Goal: Task Accomplishment & Management: Manage account settings

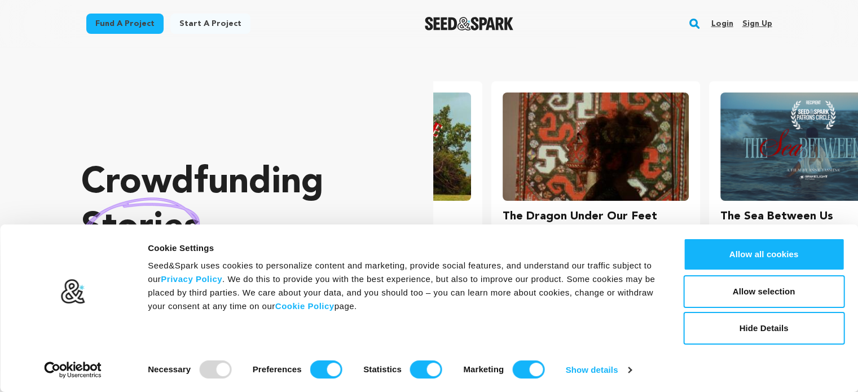
scroll to position [0, 226]
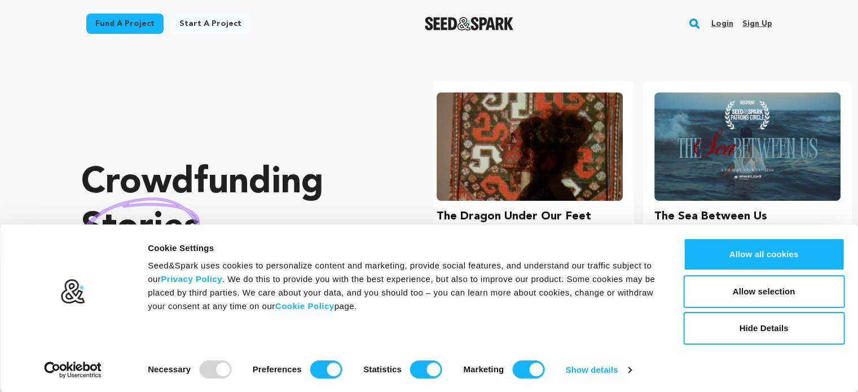
click at [727, 23] on link "Login" at bounding box center [721, 24] width 22 height 18
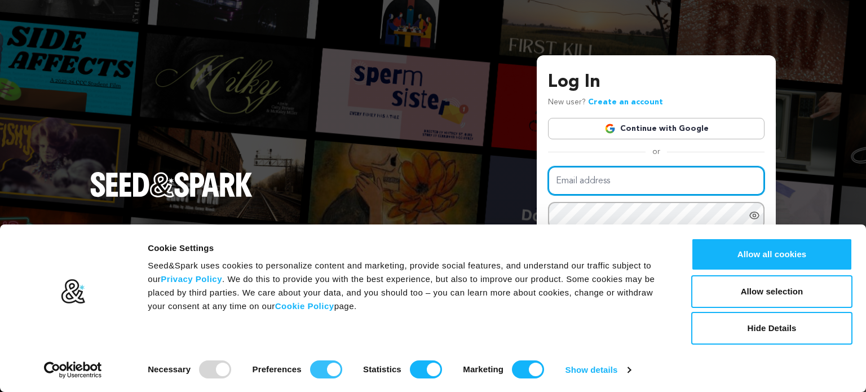
type input "thomas.r.schrack@gmail.com"
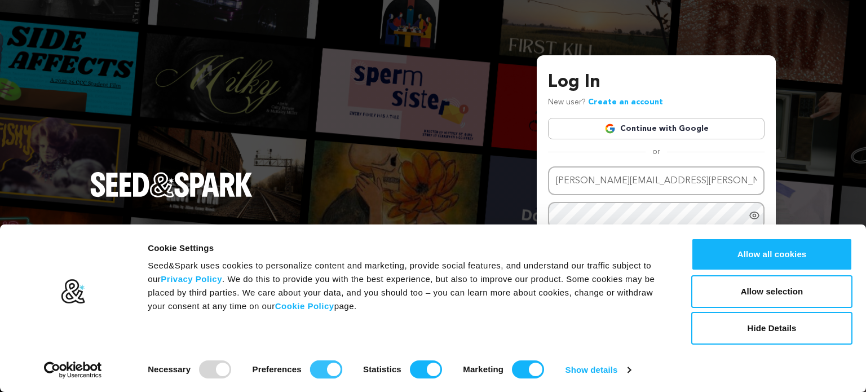
click at [328, 366] on input "Preferences" at bounding box center [326, 369] width 32 height 18
checkbox input "false"
click at [436, 372] on input "Statistics" at bounding box center [426, 369] width 32 height 18
checkbox input "false"
click at [525, 368] on input "Marketing" at bounding box center [528, 369] width 32 height 18
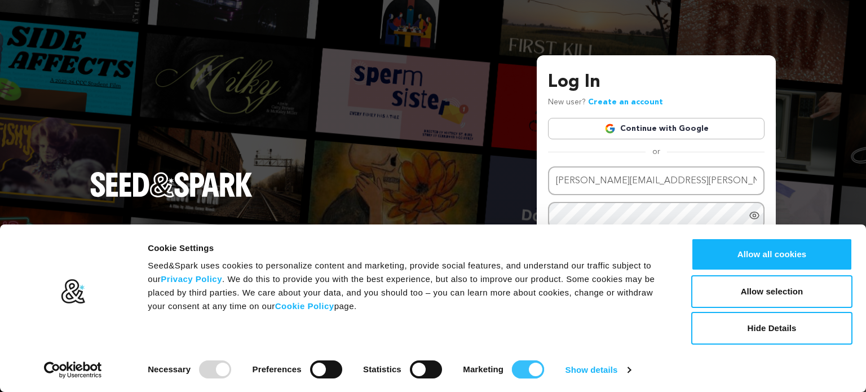
checkbox input "false"
click at [775, 298] on button "Allow selection" at bounding box center [771, 291] width 161 height 33
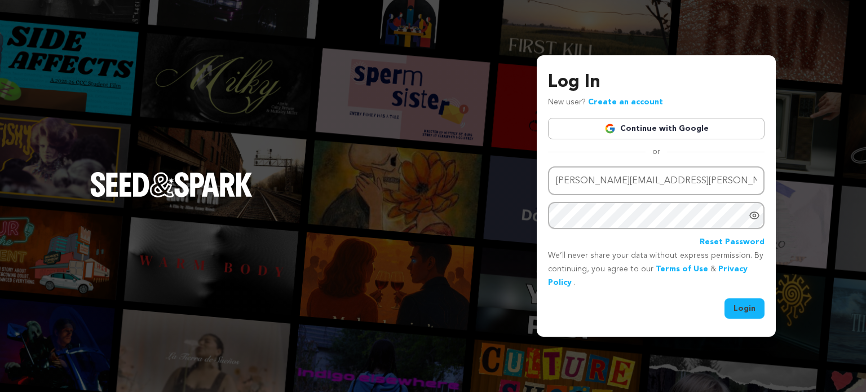
click at [736, 308] on button "Login" at bounding box center [745, 308] width 40 height 20
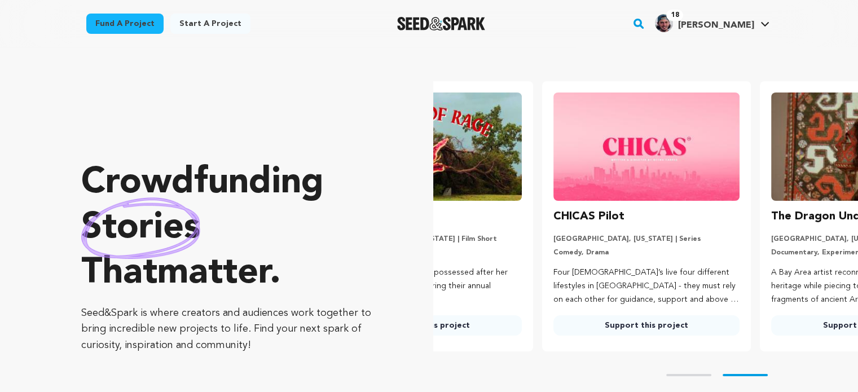
scroll to position [0, 226]
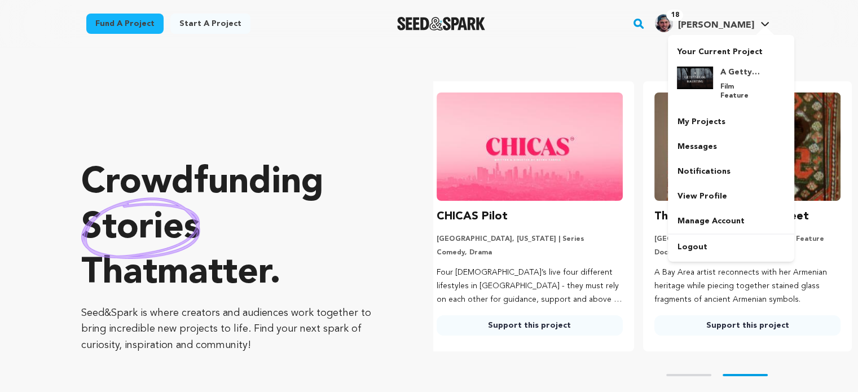
click at [752, 28] on span "Thomas S." at bounding box center [715, 25] width 76 height 9
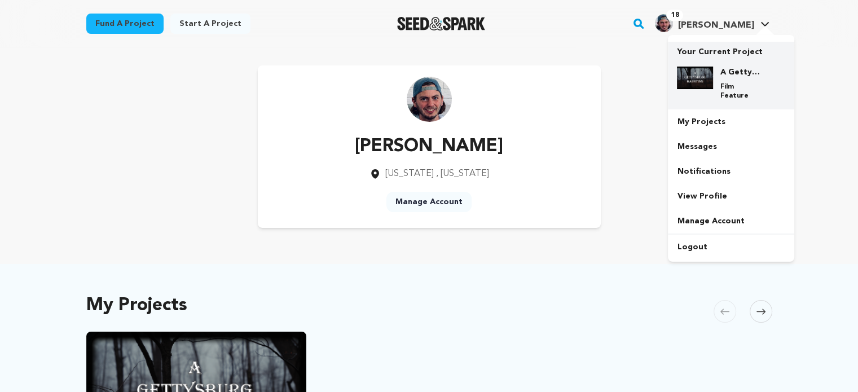
click at [736, 73] on h4 "A Gettysburg Haunting" at bounding box center [739, 72] width 41 height 11
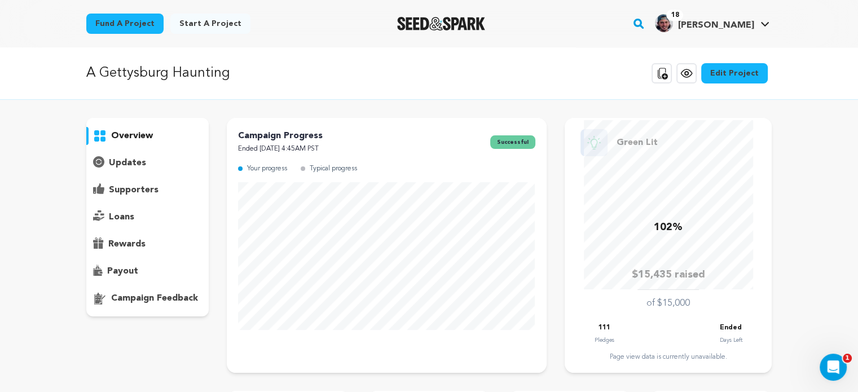
click at [133, 189] on p "supporters" at bounding box center [134, 190] width 50 height 14
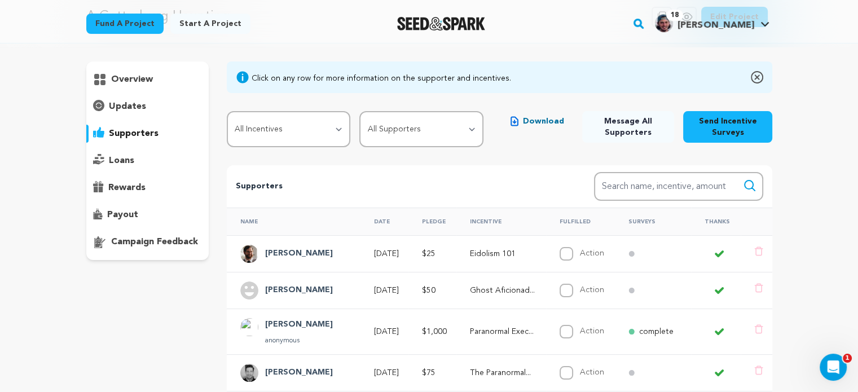
scroll to position [58, 0]
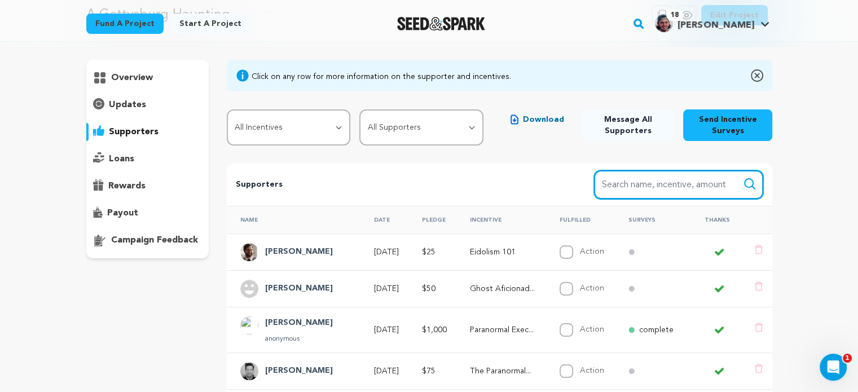
click at [650, 193] on input "Search name, item" at bounding box center [678, 184] width 169 height 29
type input "[PERSON_NAME]"
click at [743, 177] on button "Search" at bounding box center [750, 184] width 14 height 14
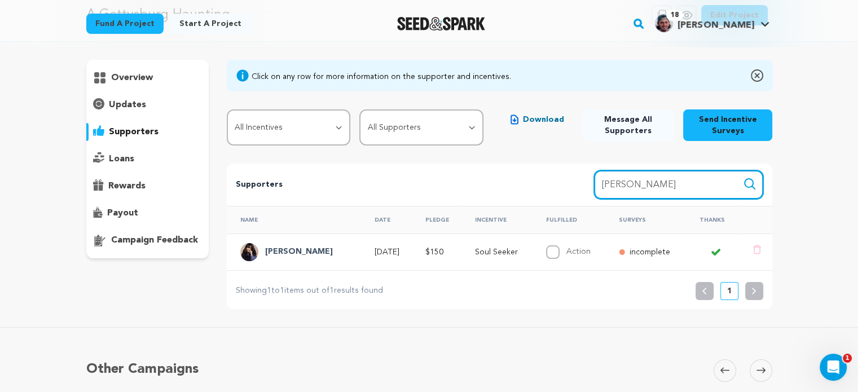
click at [724, 192] on input "[PERSON_NAME]" at bounding box center [678, 184] width 169 height 29
click at [748, 189] on icon "submit" at bounding box center [750, 184] width 14 height 14
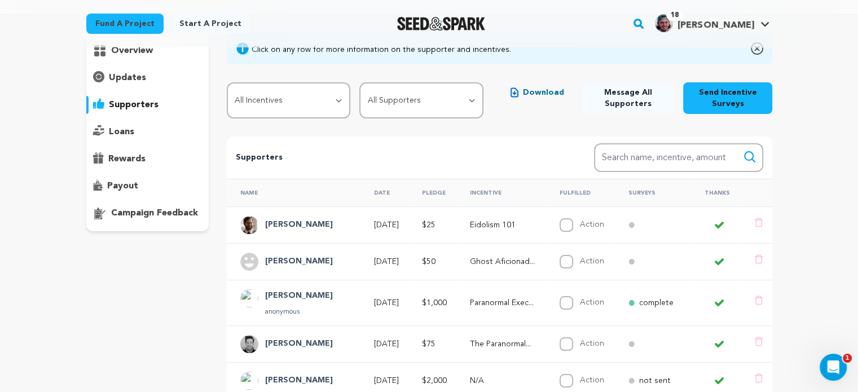
scroll to position [86, 0]
